Goal: Use online tool/utility: Utilize a website feature to perform a specific function

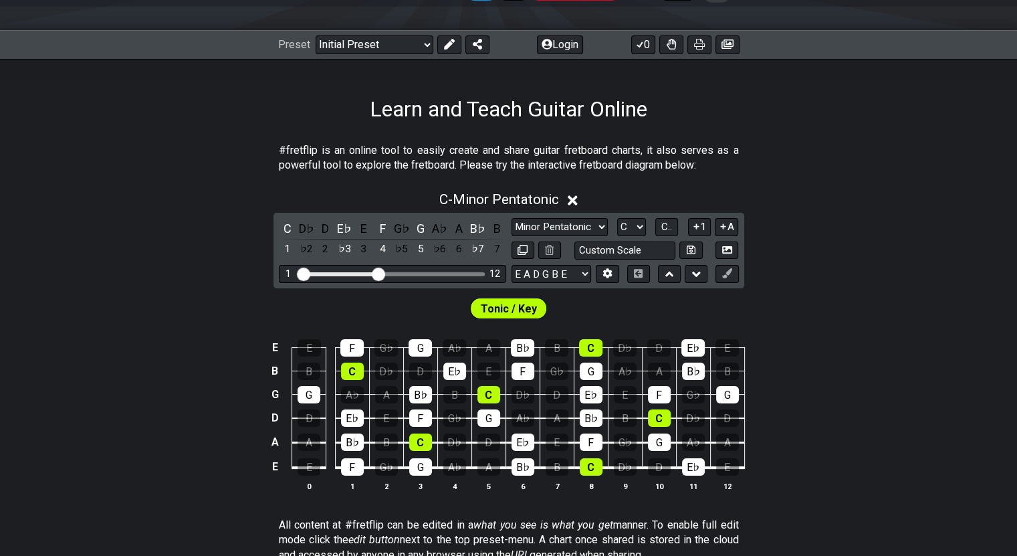
scroll to position [159, 0]
click at [629, 225] on select "A♭ A A♯ B♭ B C C♯ D♭ D D♯ E♭ E F F♯ G♭ G G♯" at bounding box center [631, 227] width 29 height 18
select select "D"
click at [617, 218] on select "A♭ A A♯ B♭ B C C♯ D♭ D D♯ E♭ E F F♯ G♭ G G♯" at bounding box center [631, 227] width 29 height 18
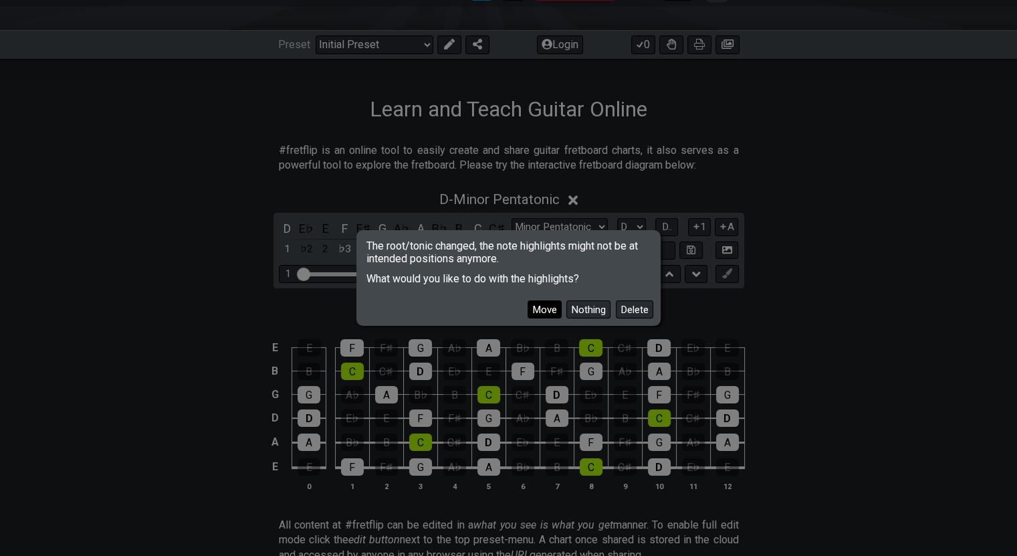
click at [542, 308] on button "Move" at bounding box center [545, 309] width 34 height 18
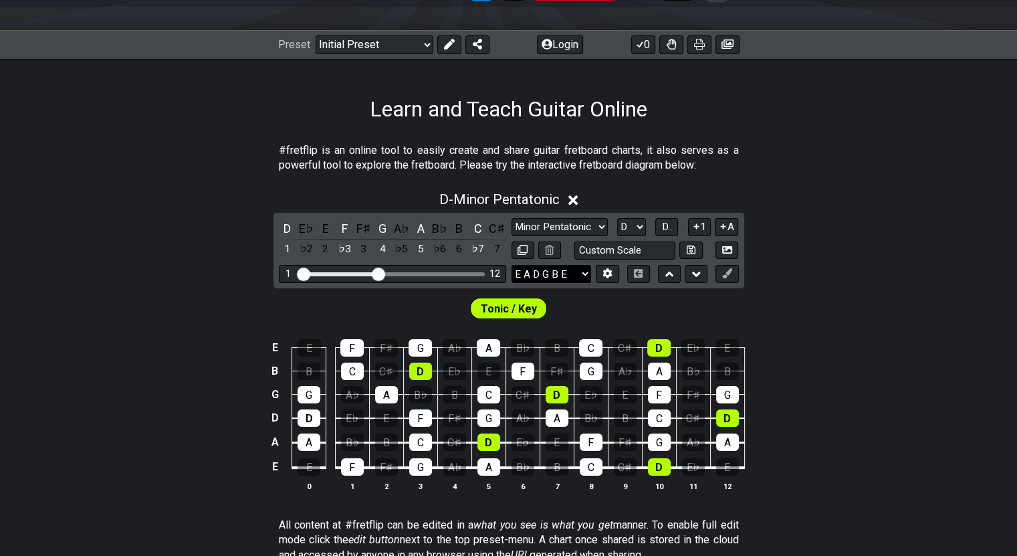
click at [578, 276] on select "E A D G B E E A D G B E E A D G B E B E A D F♯ B A D G C E A D A D G B E E♭ A♭ …" at bounding box center [552, 274] width 80 height 18
select select "D A D G A D"
click at [512, 265] on select "E A D G B E E A D G B E E A D G B E B E A D F♯ B A D G C E A D A D G B E E♭ A♭ …" at bounding box center [552, 274] width 80 height 18
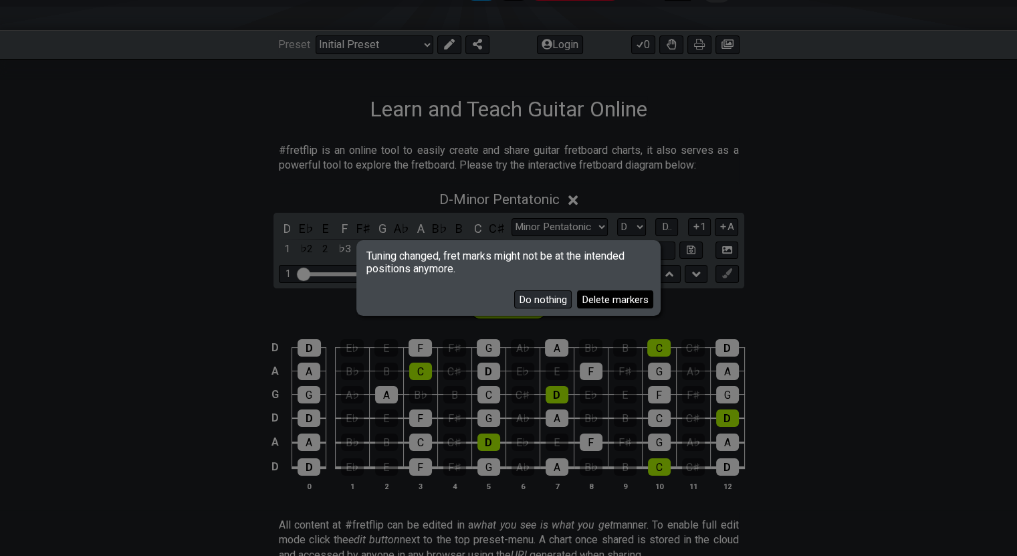
click at [603, 293] on button "Delete markers" at bounding box center [615, 299] width 76 height 18
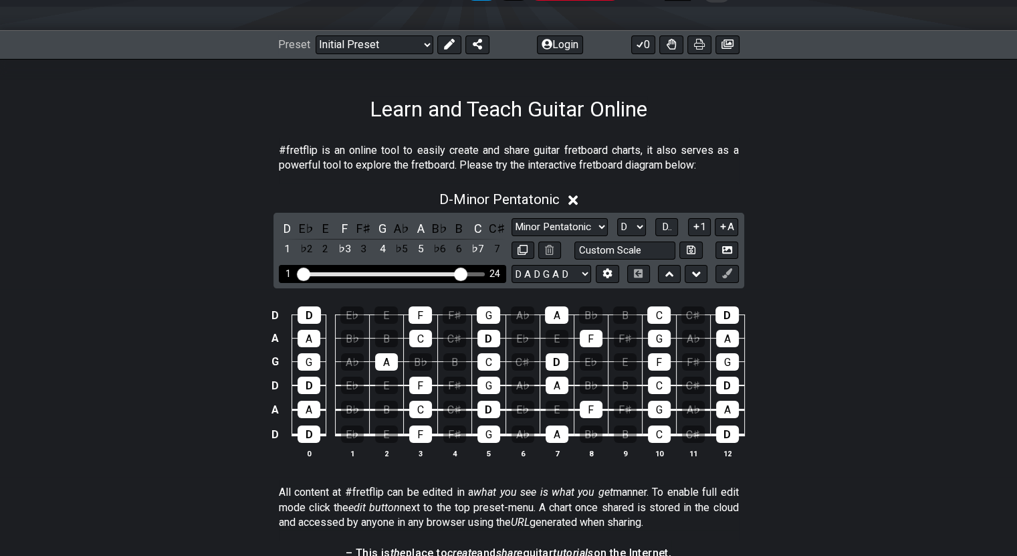
drag, startPoint x: 380, startPoint y: 272, endPoint x: 463, endPoint y: 274, distance: 83.6
click at [463, 273] on input "Visible fret range" at bounding box center [393, 273] width 190 height 0
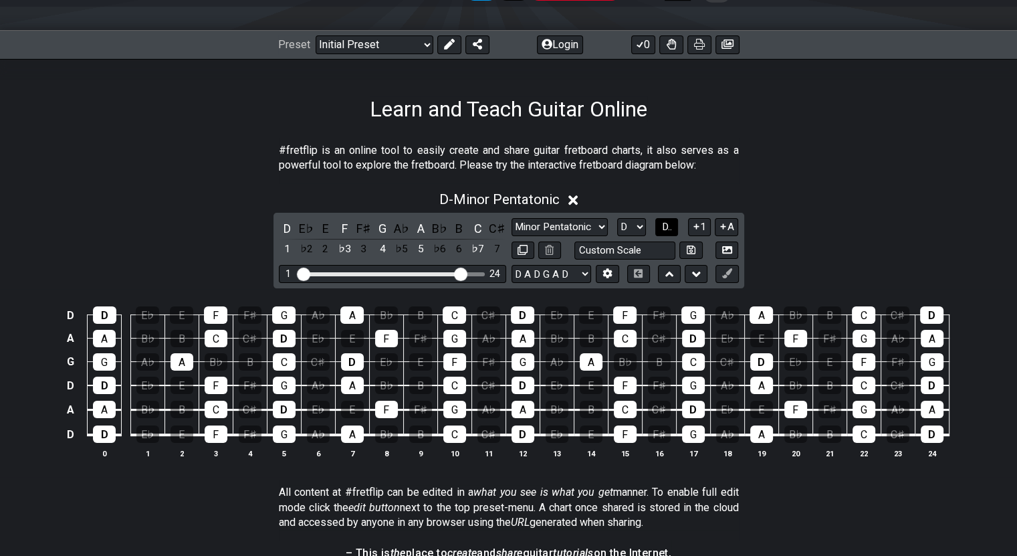
click at [669, 225] on span "D.." at bounding box center [667, 227] width 10 height 12
click at [669, 225] on span "1..7" at bounding box center [667, 227] width 16 height 12
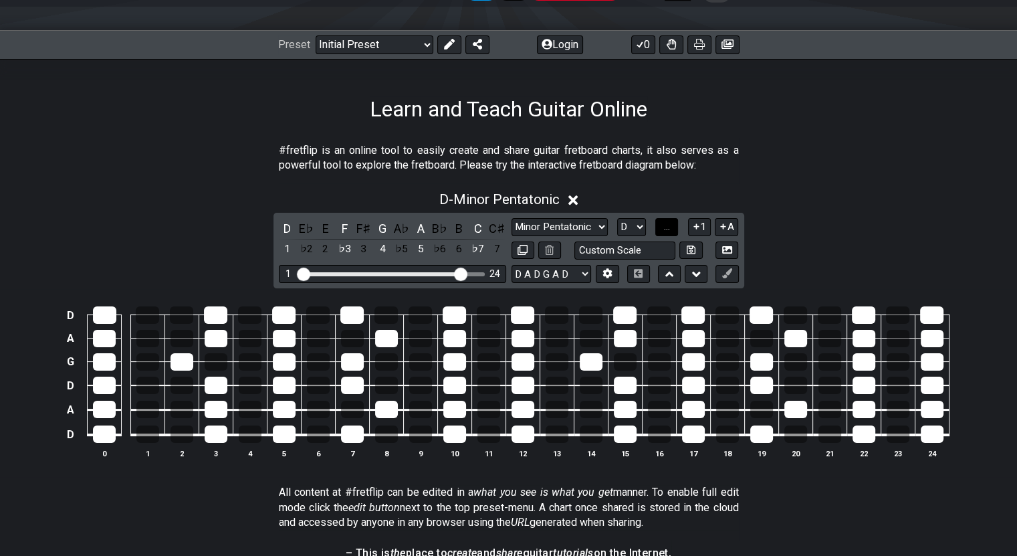
click at [669, 225] on span "..." at bounding box center [667, 227] width 6 height 12
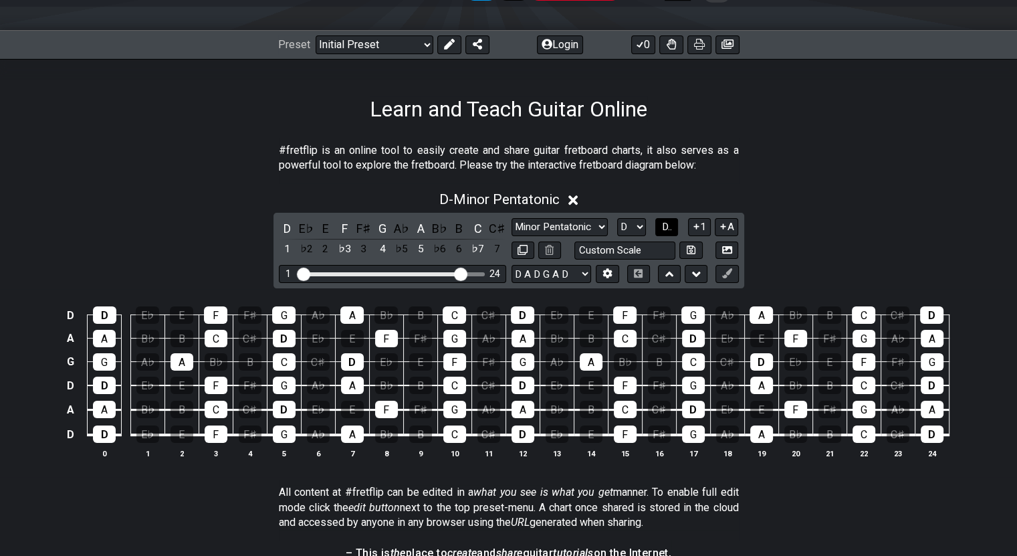
click at [669, 225] on span "D.." at bounding box center [667, 227] width 10 height 12
click at [597, 225] on select "Minor Pentatonic Click to edit Minor Pentatonic Major Pentatonic Minor Blues Ma…" at bounding box center [560, 227] width 96 height 18
select select "Major Pentatonic"
click at [512, 218] on select "Minor Pentatonic Click to edit Minor Pentatonic Major Pentatonic Minor Blues Ma…" at bounding box center [560, 227] width 96 height 18
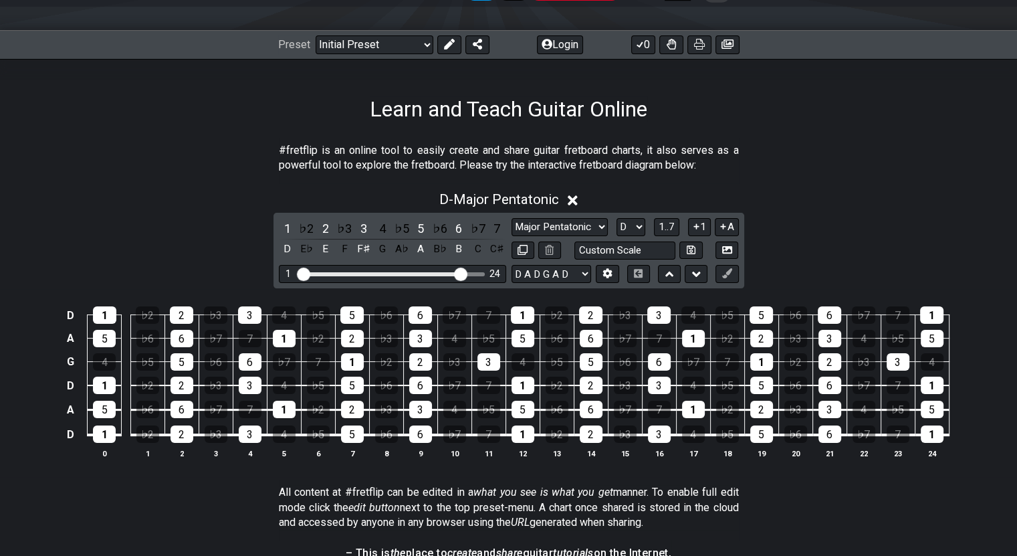
click at [838, 185] on div "D - Major Pentatonic" at bounding box center [508, 195] width 1017 height 25
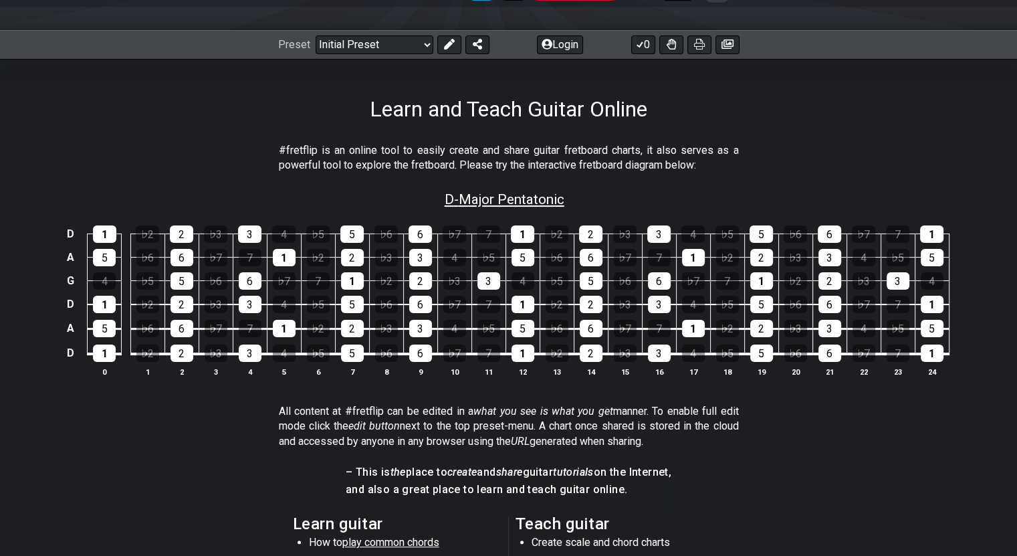
click at [529, 199] on span "D - Major Pentatonic" at bounding box center [505, 199] width 120 height 16
select select "Major Pentatonic"
select select "D"
select select "D A D G A D"
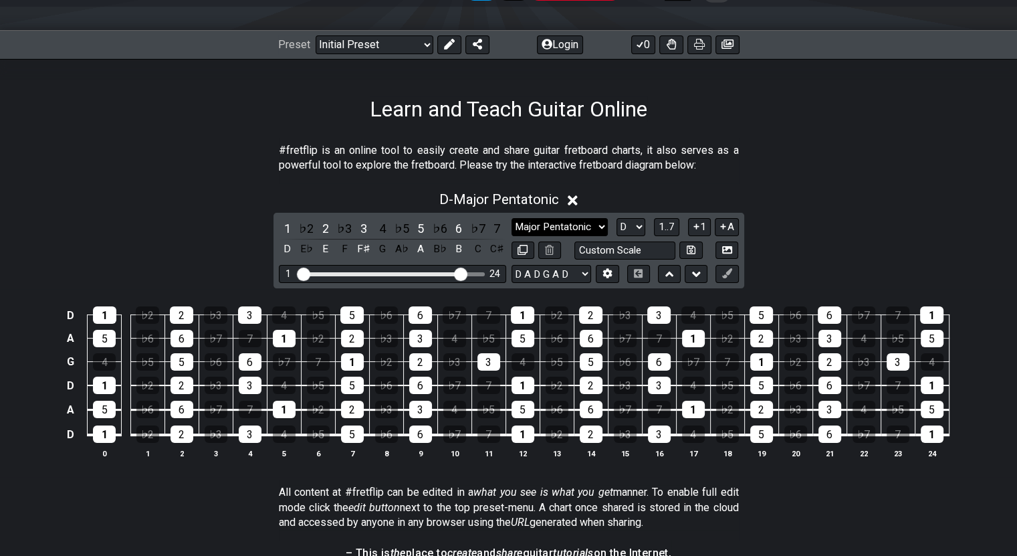
click at [599, 223] on select "Minor Pentatonic Click to edit Minor Pentatonic Major Pentatonic Minor Blues Ma…" at bounding box center [560, 227] width 96 height 18
select select "Major / [PERSON_NAME]"
click at [512, 218] on select "Minor Pentatonic Click to edit Minor Pentatonic Major Pentatonic Minor Blues Ma…" at bounding box center [560, 227] width 96 height 18
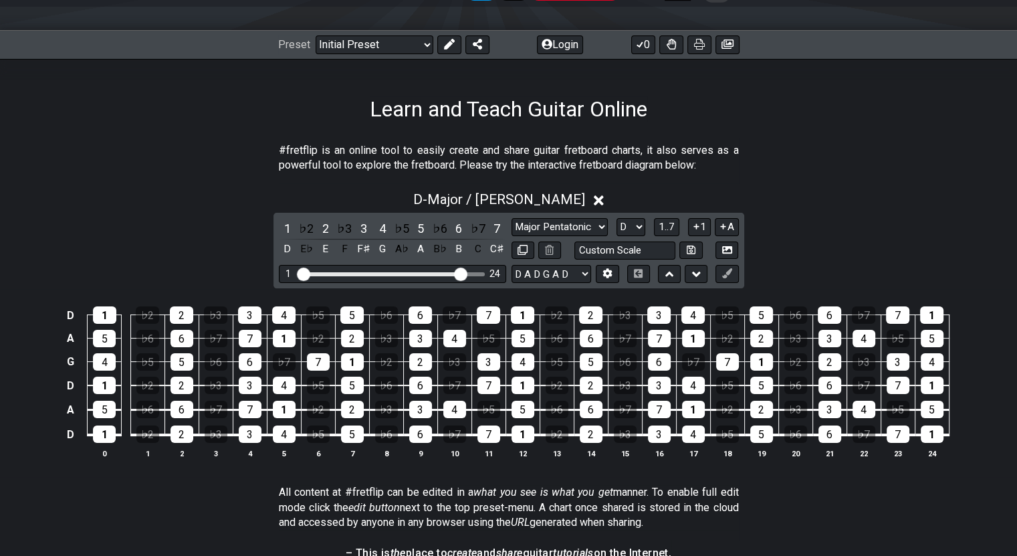
click at [870, 189] on div "D - Major / Ionian" at bounding box center [508, 195] width 1017 height 25
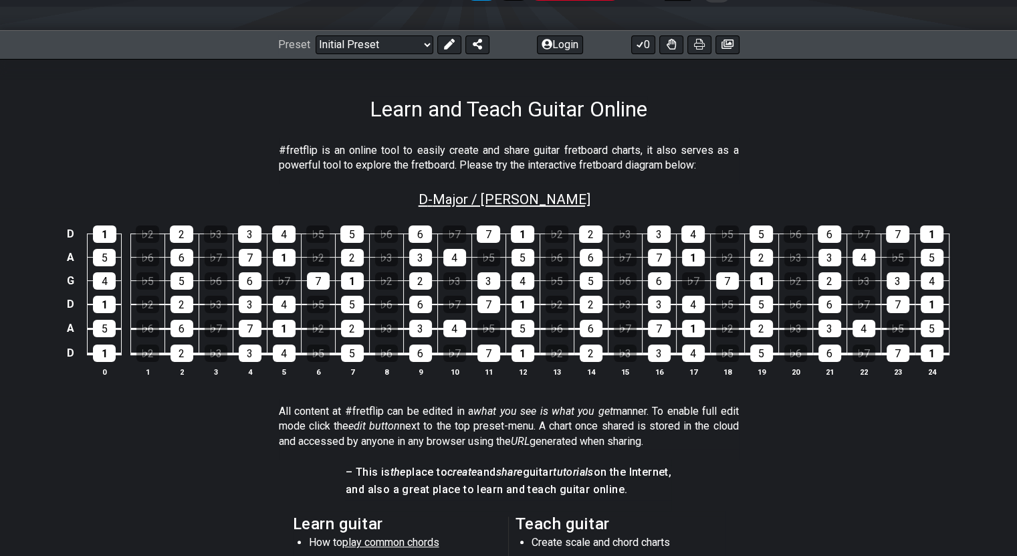
click at [527, 198] on span "D - Major / Ionian" at bounding box center [505, 199] width 172 height 16
select select "Major / [PERSON_NAME]"
select select "D"
select select "D A D G A D"
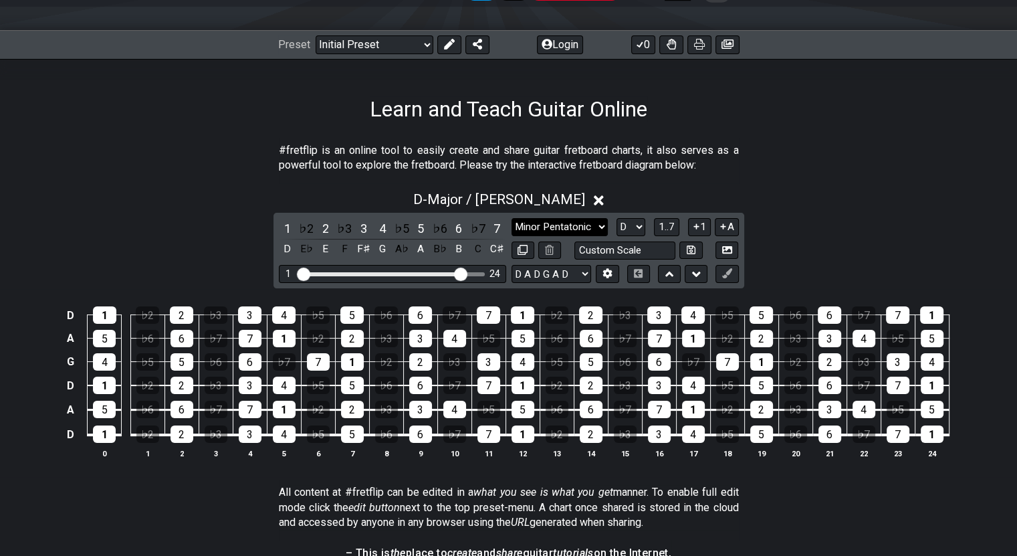
click at [585, 226] on select "Minor Pentatonic Click to edit Minor Pentatonic Major Pentatonic Minor Blues Ma…" at bounding box center [560, 227] width 96 height 18
select select "Major Pentatonic"
click at [512, 218] on select "Minor Pentatonic Click to edit Minor Pentatonic Major Pentatonic Minor Blues Ma…" at bounding box center [560, 227] width 96 height 18
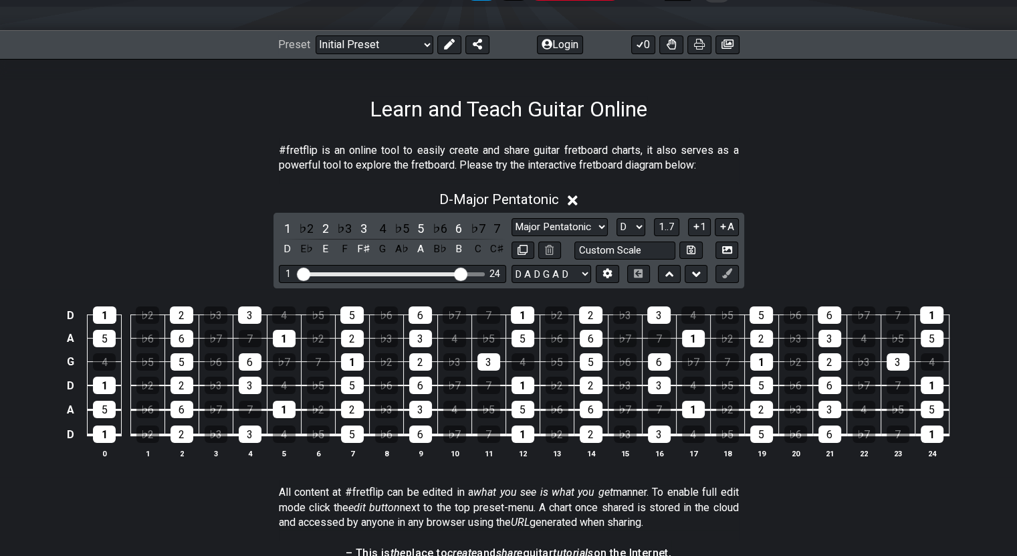
click at [208, 179] on section "#fretflip is an online tool to easily create and share guitar fretboard charts,…" at bounding box center [508, 161] width 1017 height 46
click at [845, 192] on div "D - Major Pentatonic" at bounding box center [508, 195] width 1017 height 25
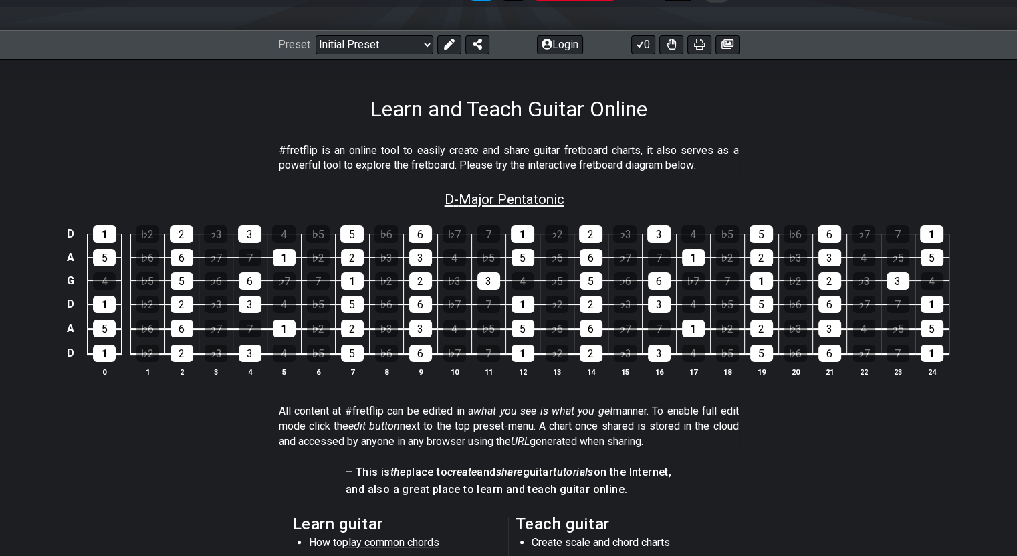
click at [531, 197] on span "D - Major Pentatonic" at bounding box center [505, 199] width 120 height 16
select select "Major Pentatonic"
select select "D"
select select "D A D G A D"
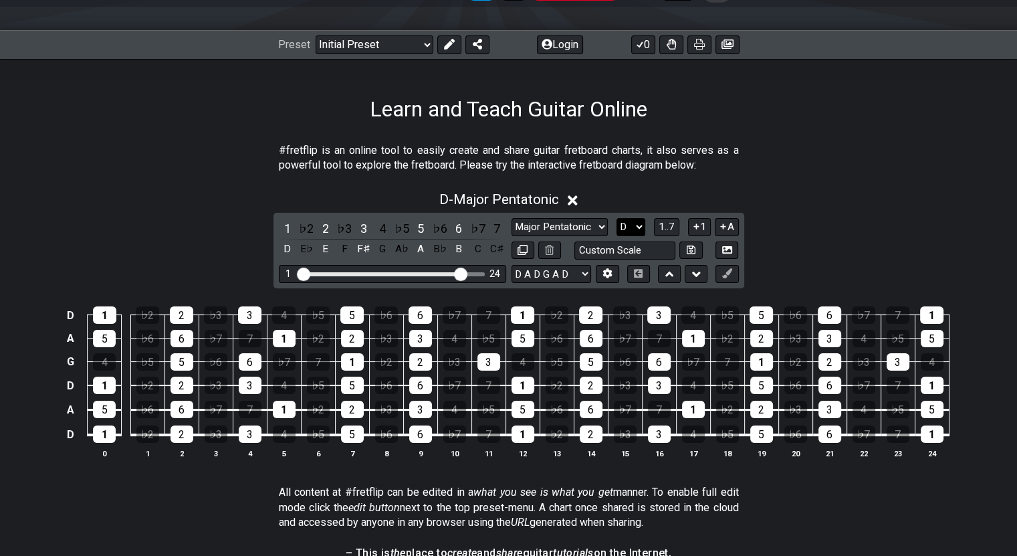
click at [641, 228] on select "A♭ A A♯ B♭ B C C♯ D♭ D D♯ E♭ E F F♯ G♭ G G♯" at bounding box center [631, 227] width 29 height 18
select select "G"
click at [617, 218] on select "A♭ A A♯ B♭ B C C♯ D♭ D D♯ E♭ E F F♯ G♭ G G♯" at bounding box center [631, 227] width 29 height 18
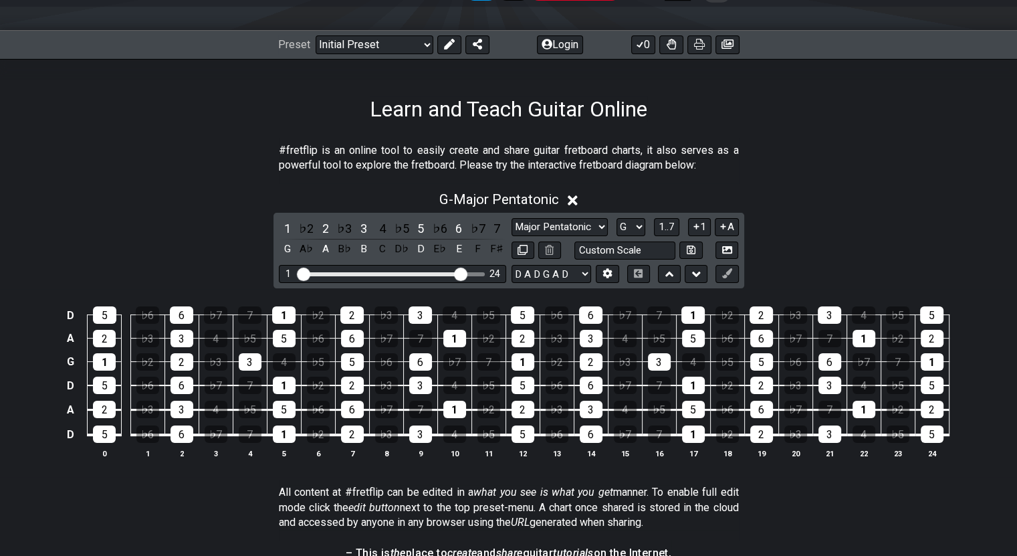
click at [813, 175] on section "#fretflip is an online tool to easily create and share guitar fretboard charts,…" at bounding box center [508, 161] width 1017 height 46
